Goal: Task Accomplishment & Management: Use online tool/utility

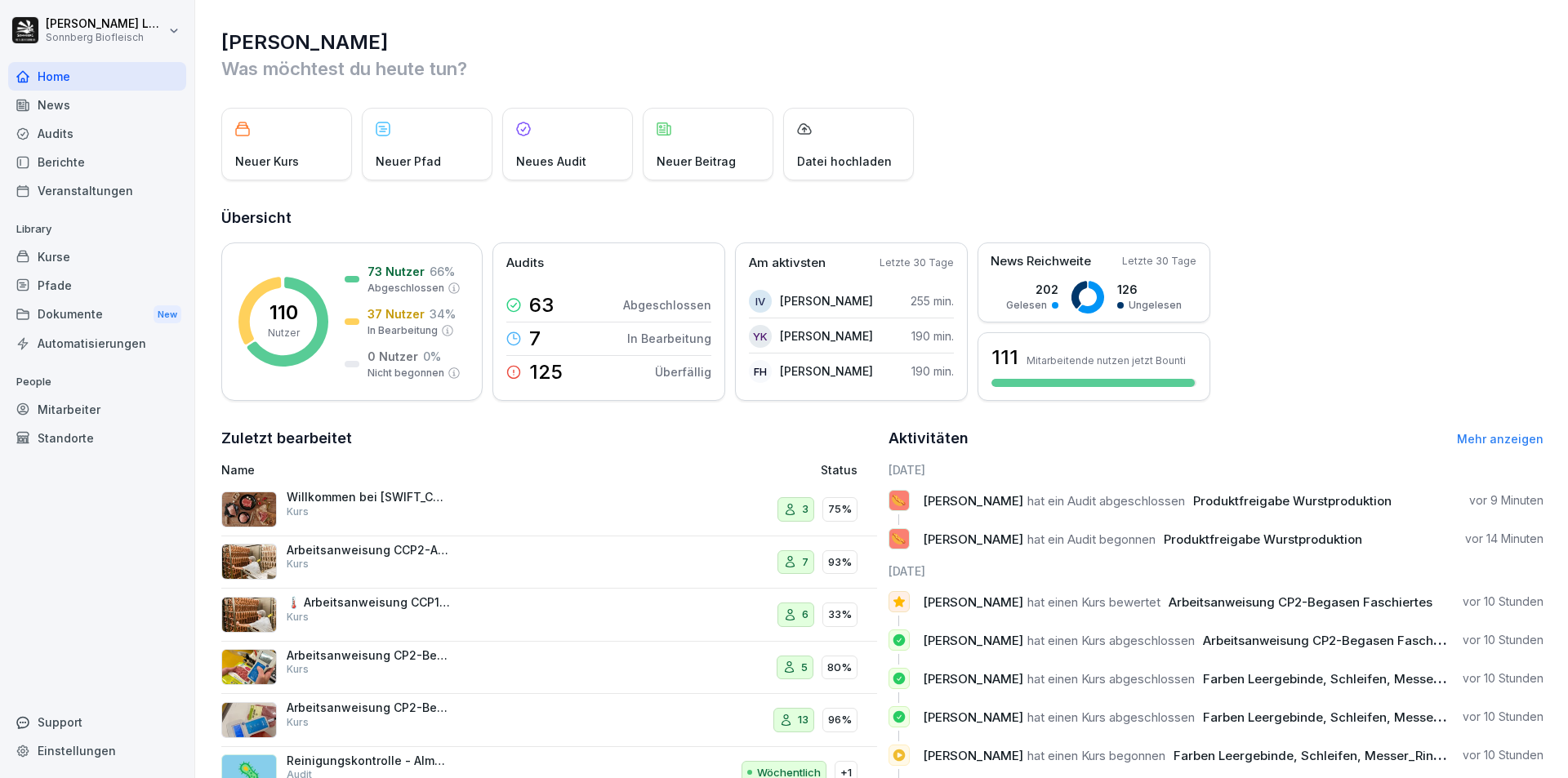
click at [78, 129] on div "Audits" at bounding box center [97, 133] width 178 height 29
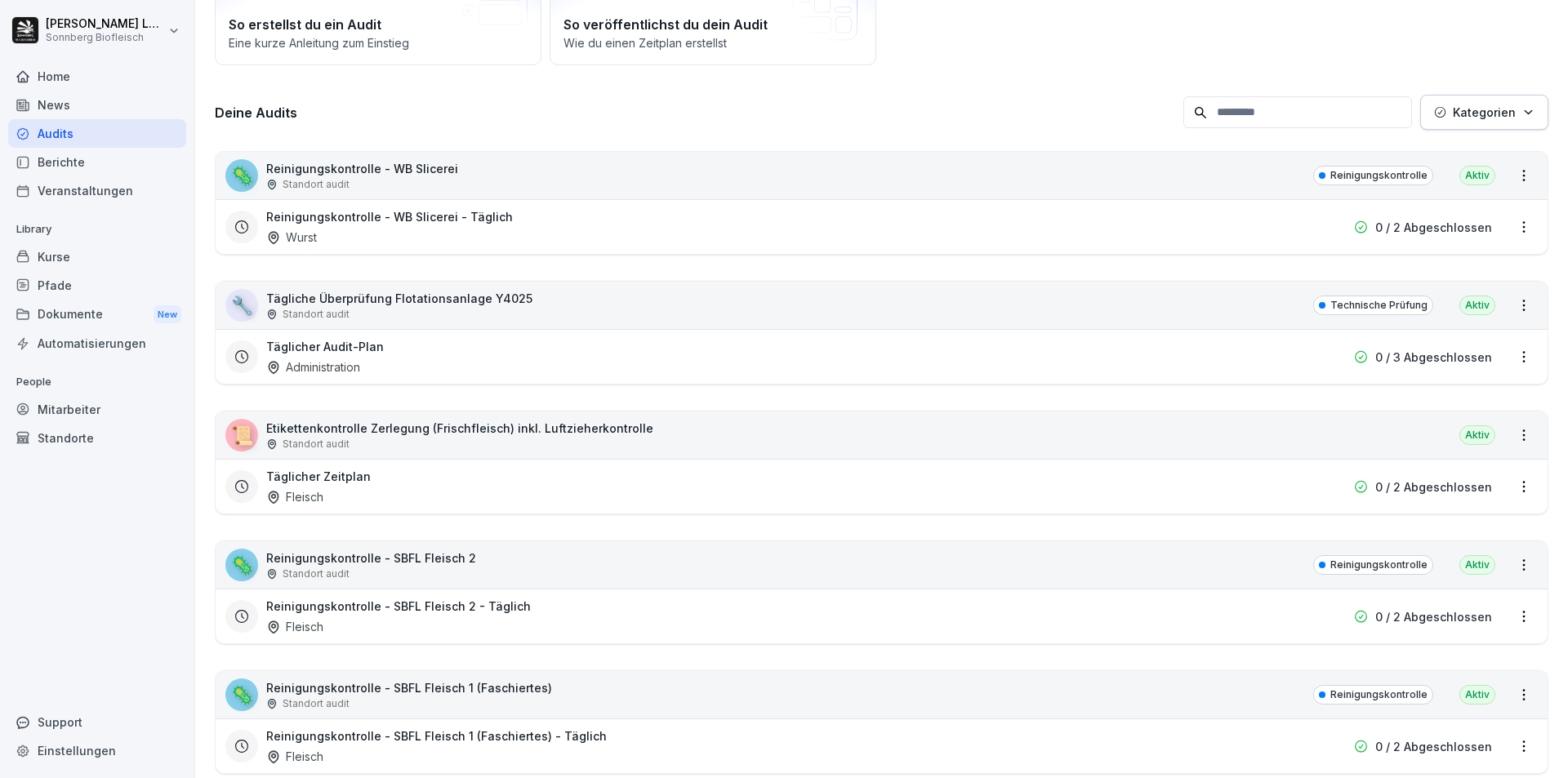
scroll to position [82, 0]
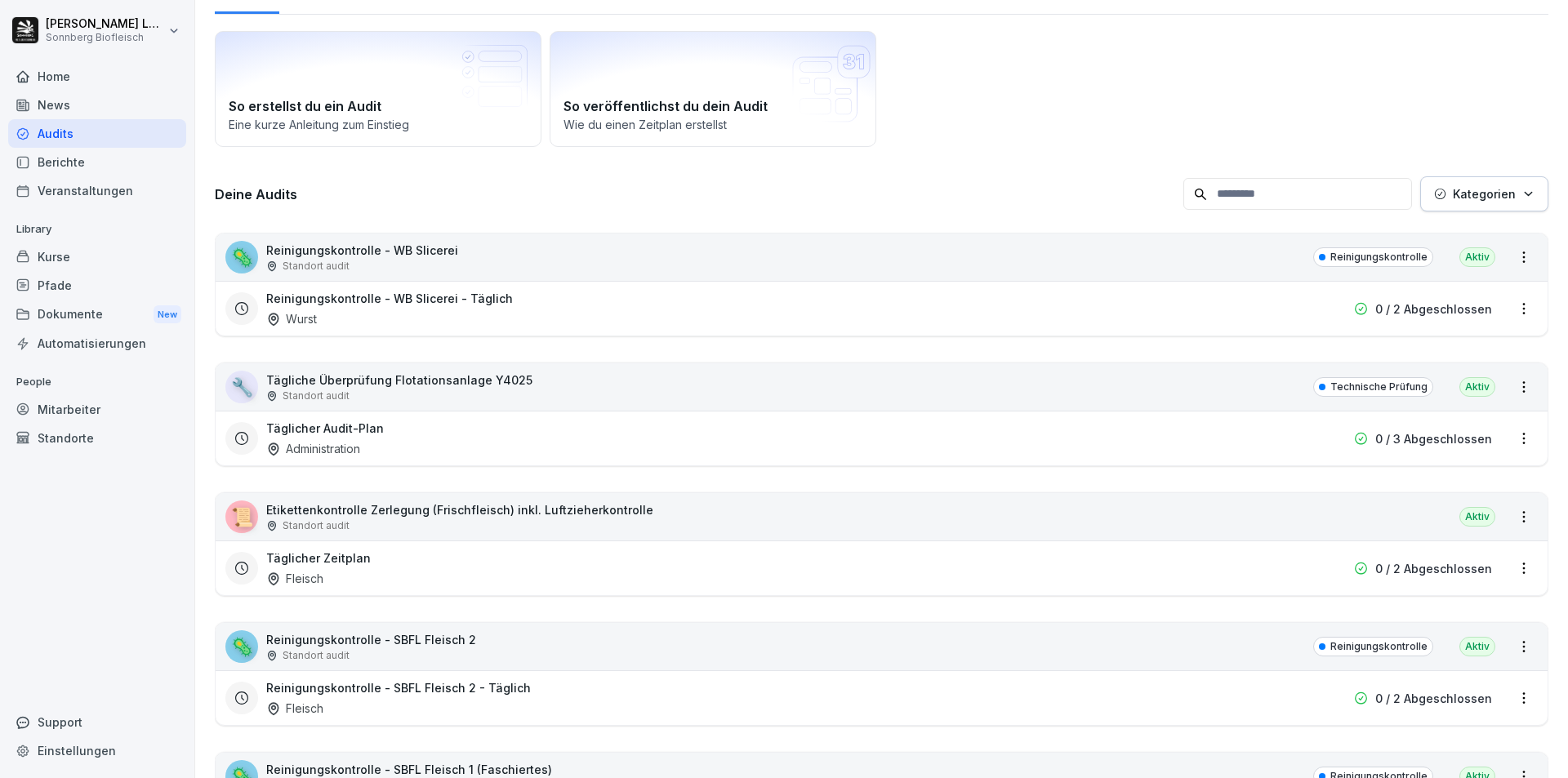
click at [1243, 207] on input at bounding box center [1298, 194] width 229 height 32
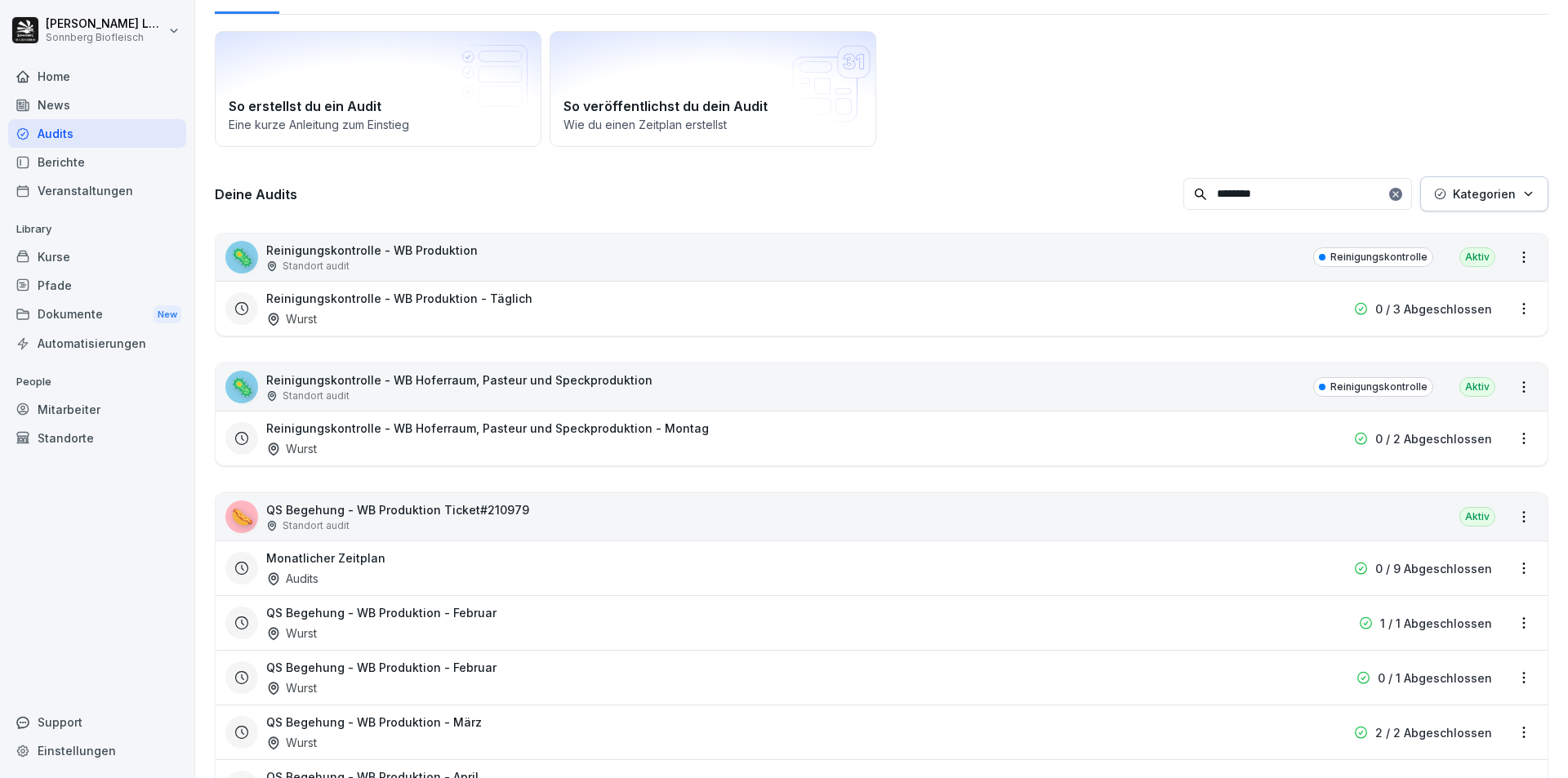
scroll to position [0, 0]
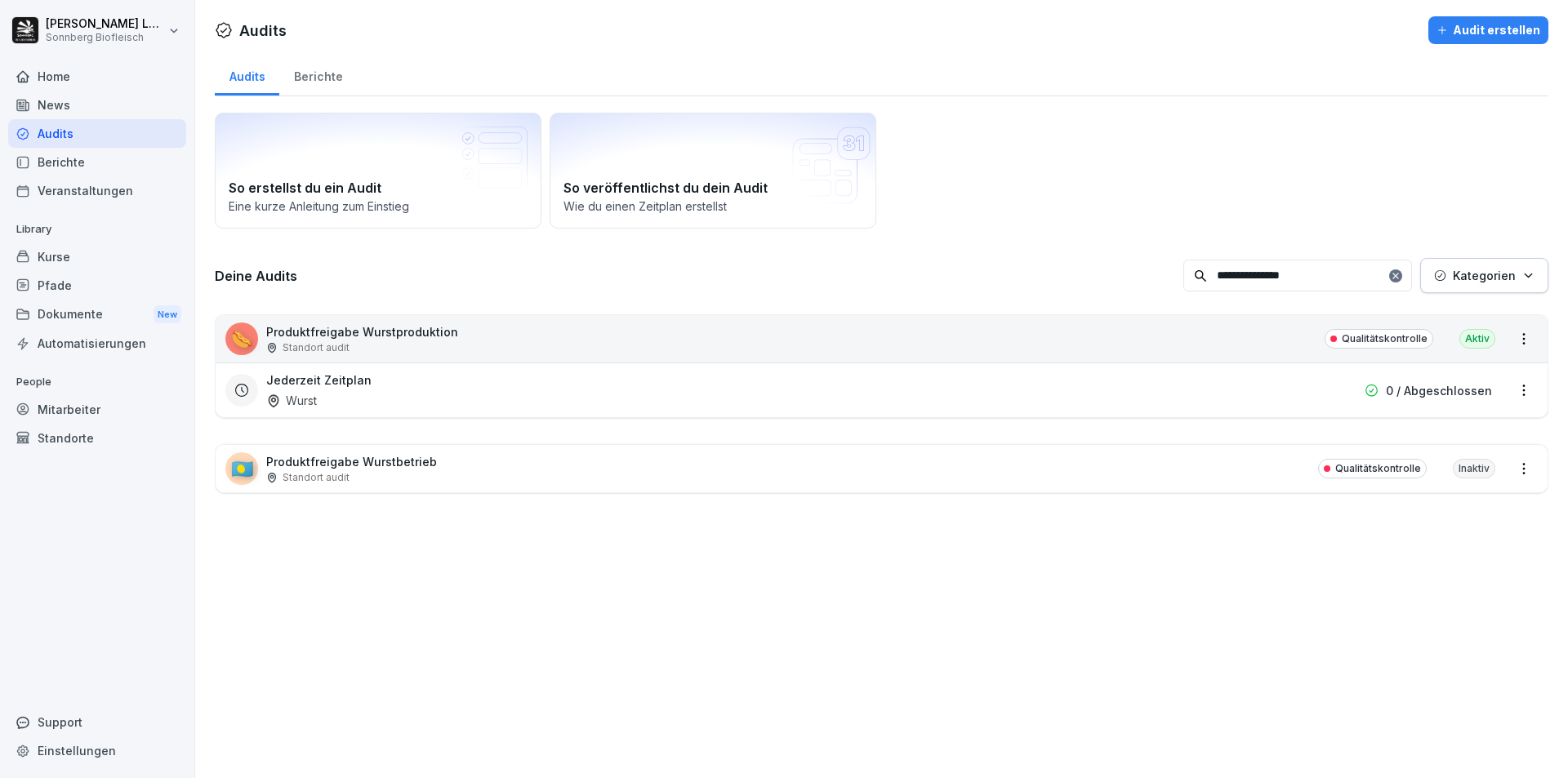
type input "**********"
click at [1105, 339] on div "🌭 Produktfreigabe Wurstproduktion Standort audit Qualitätskontrolle Aktiv" at bounding box center [881, 339] width 1332 height 48
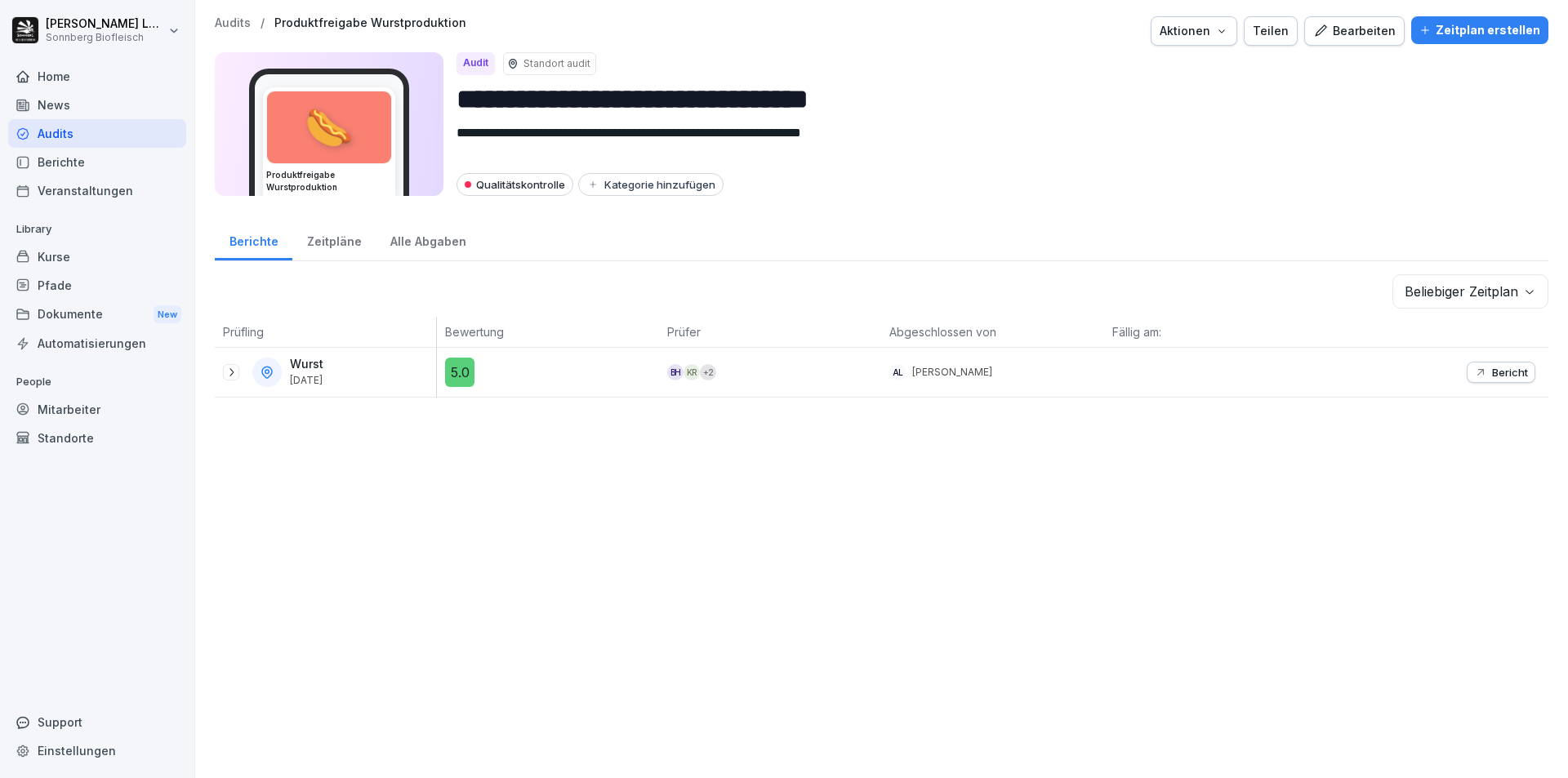
click at [1474, 371] on icon "button" at bounding box center [1480, 372] width 13 height 13
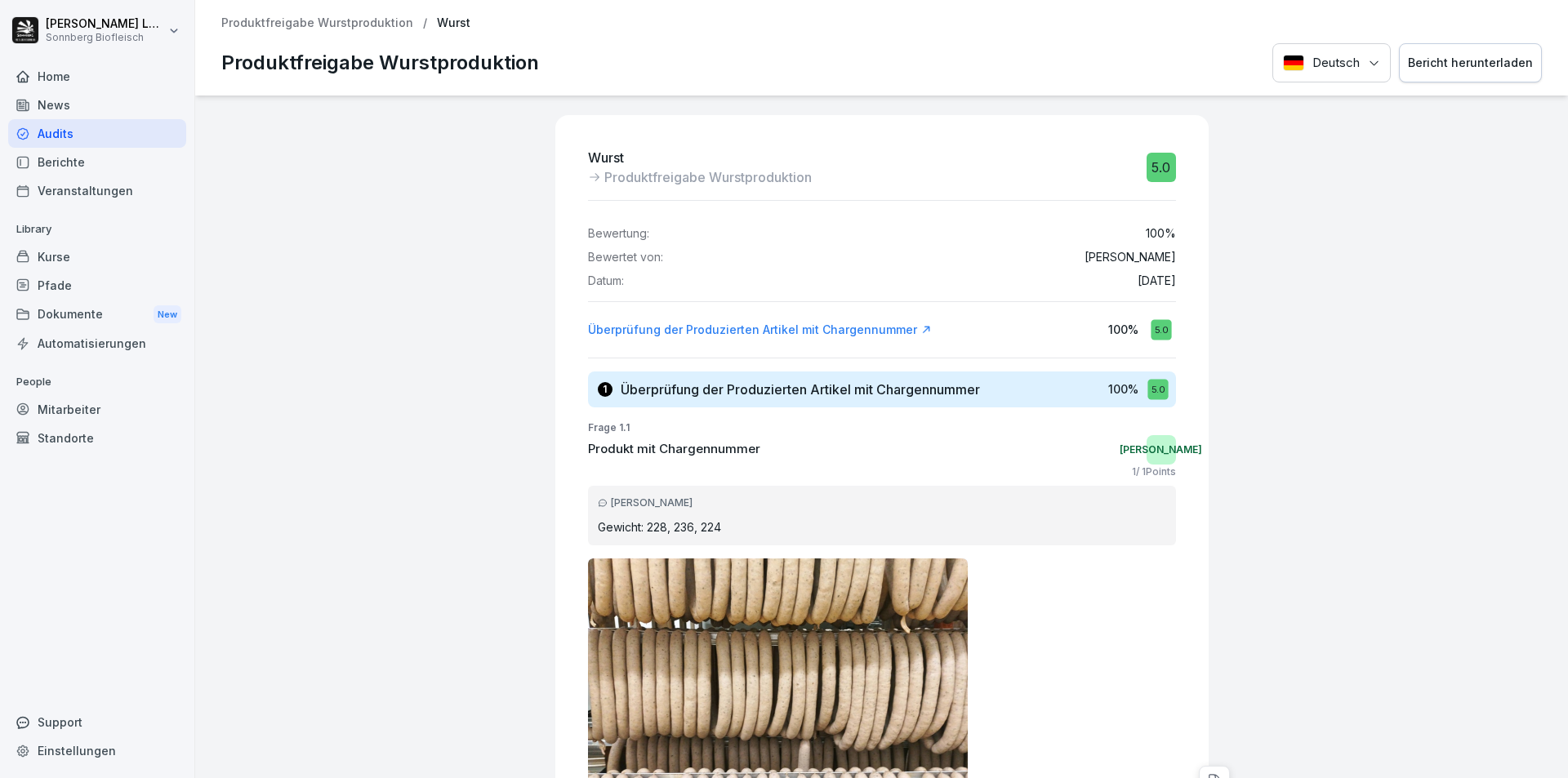
click at [1463, 61] on div "Bericht herunterladen" at bounding box center [1469, 63] width 125 height 18
